Goal: Transaction & Acquisition: Purchase product/service

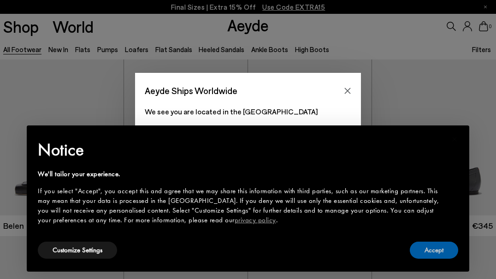
click at [425, 244] on button "Accept" at bounding box center [434, 249] width 48 height 17
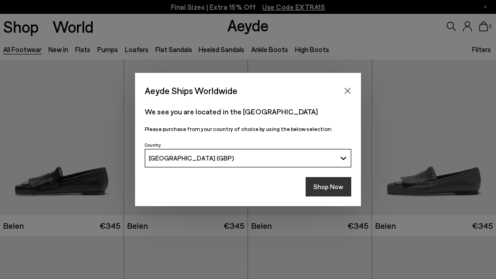
click at [336, 182] on button "Shop Now" at bounding box center [328, 186] width 46 height 19
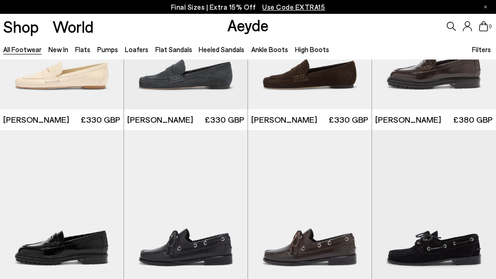
scroll to position [458, 0]
